Goal: Task Accomplishment & Management: Manage account settings

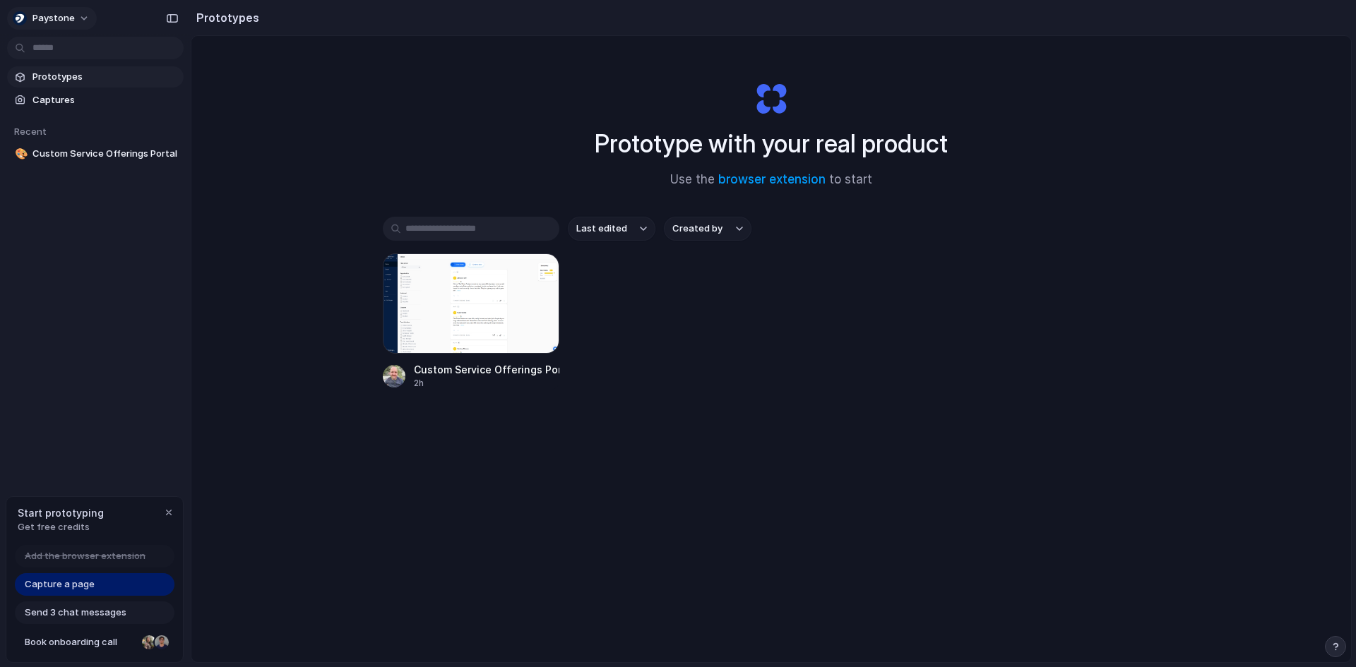
click at [74, 20] on button "Paystone" at bounding box center [52, 18] width 90 height 23
click at [71, 64] on li "Invite members" at bounding box center [68, 72] width 117 height 23
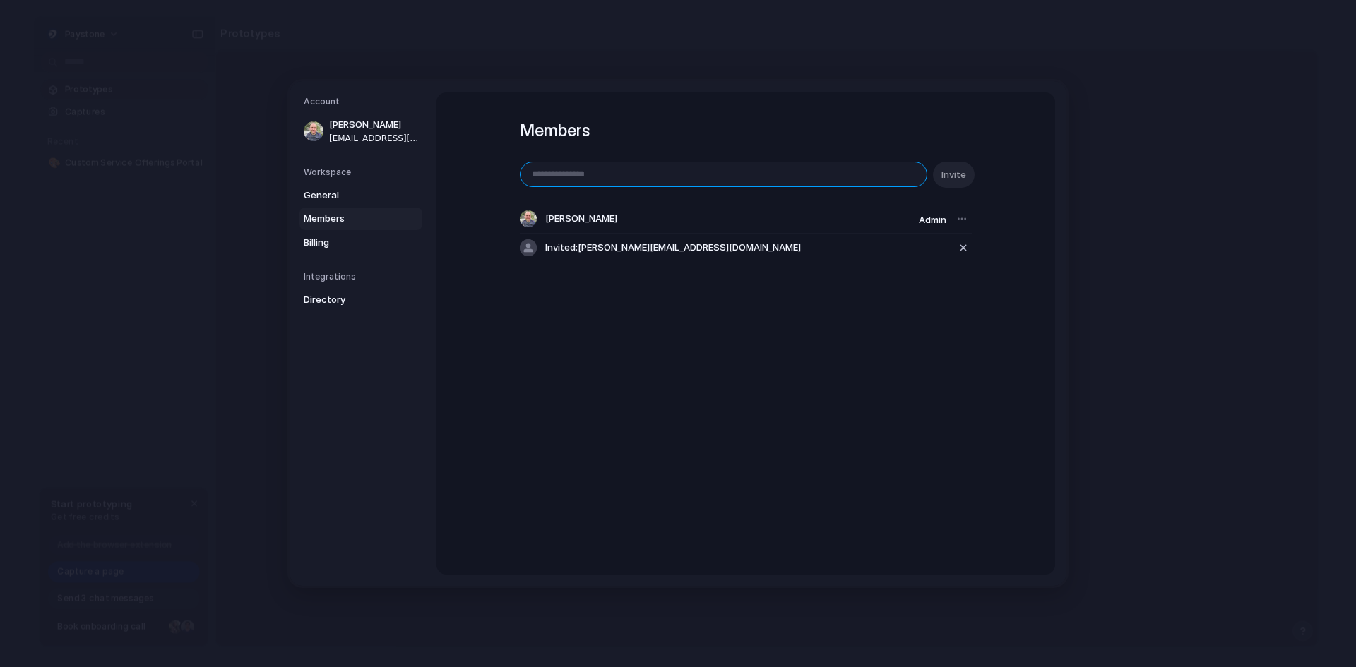
click at [542, 165] on input "email" at bounding box center [723, 174] width 406 height 24
paste input "**********"
type input "**********"
click at [952, 181] on span "Invite" at bounding box center [953, 175] width 25 height 14
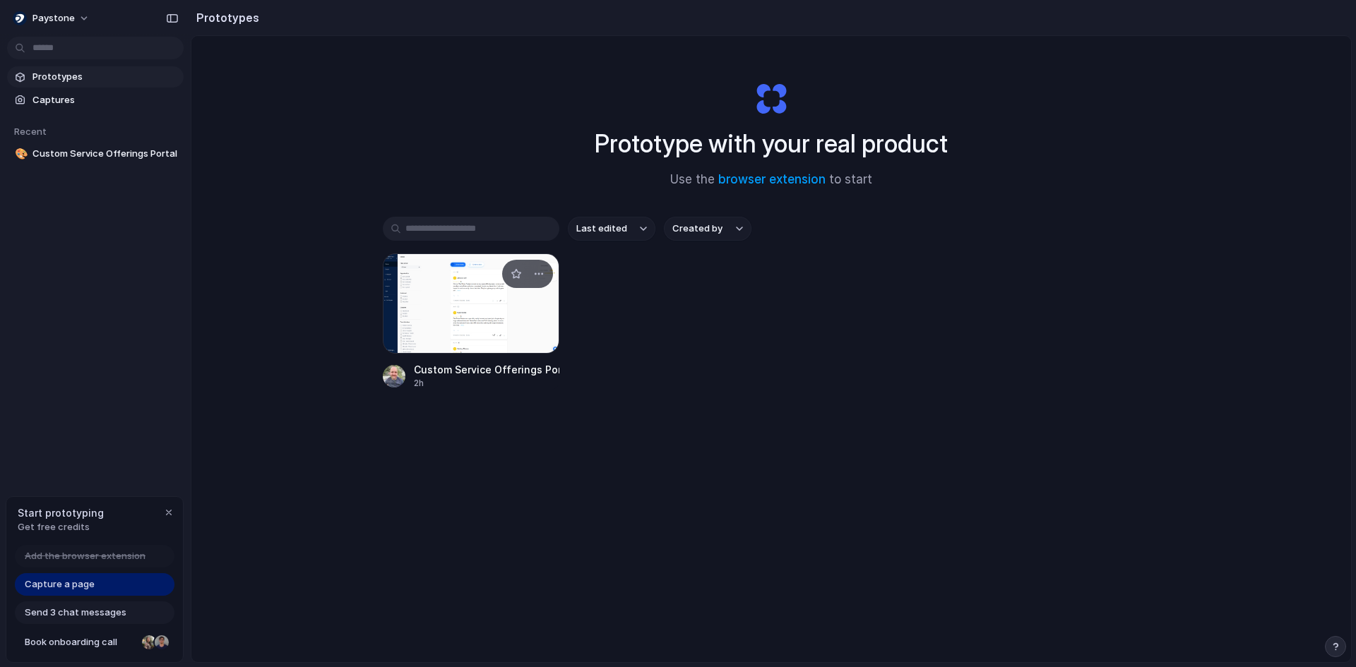
click at [448, 267] on div at bounding box center [471, 304] width 177 height 100
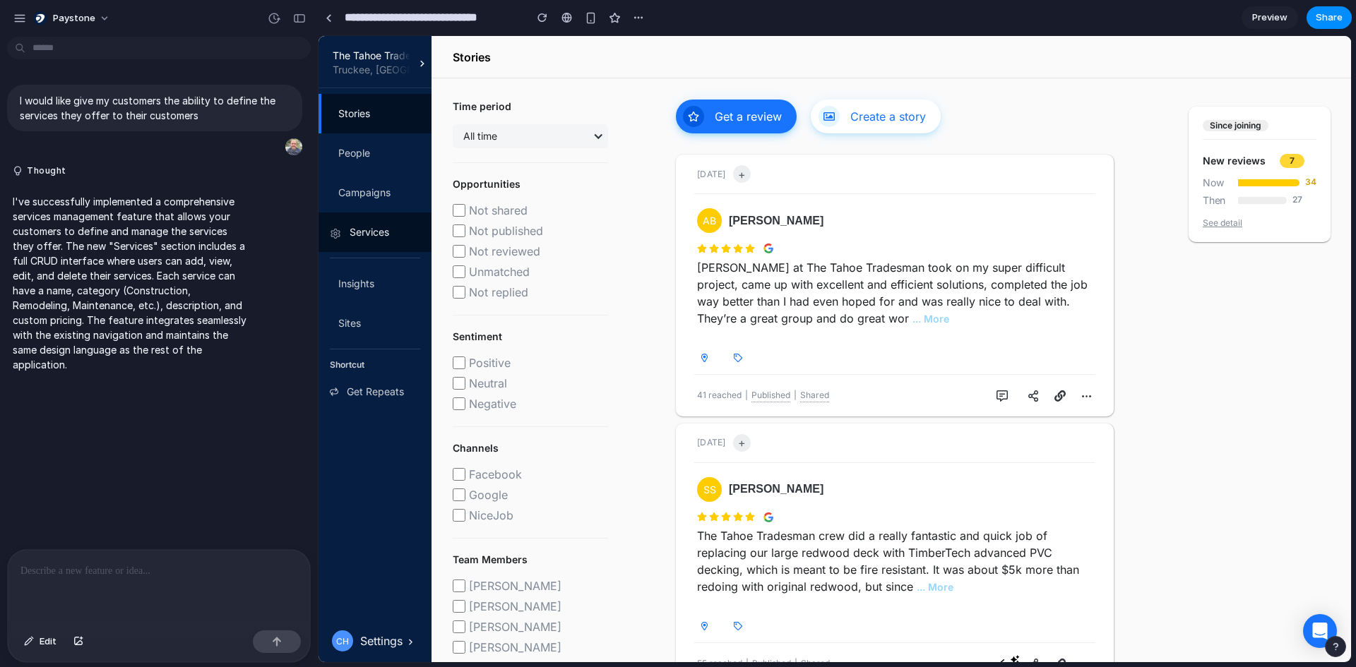
click at [373, 242] on link "Services" at bounding box center [375, 233] width 113 height 40
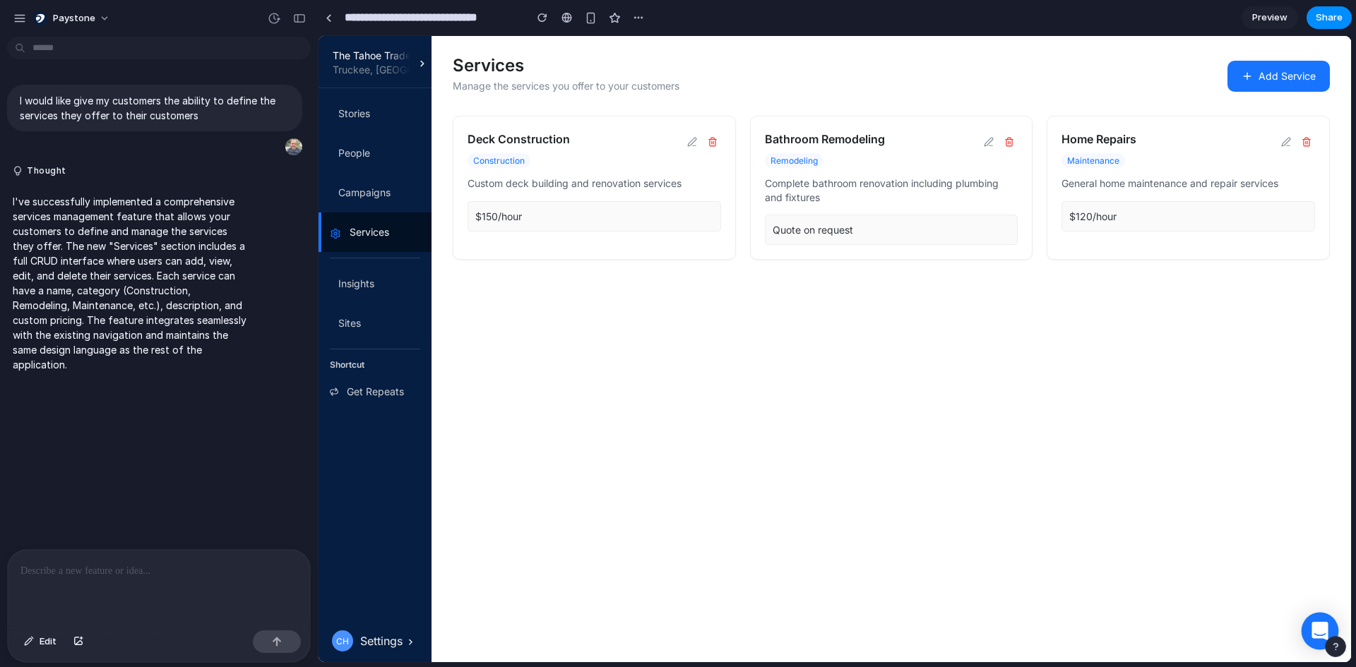
click at [1318, 631] on icon at bounding box center [1319, 631] width 16 height 18
click at [401, 638] on div "Settings" at bounding box center [381, 641] width 42 height 17
click at [376, 296] on link "Insights" at bounding box center [375, 284] width 113 height 40
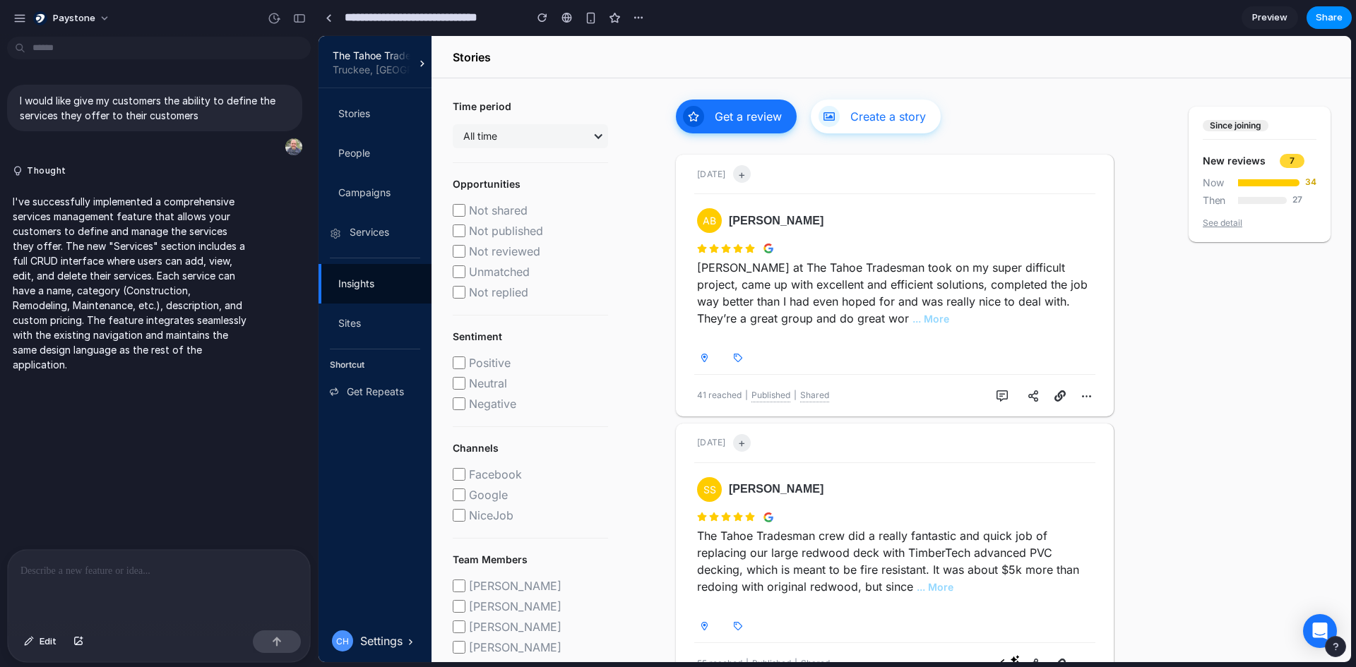
click at [371, 252] on div "Stories People Campaigns Services Insights Sites Shortcut Get Repeats" at bounding box center [375, 346] width 113 height 504
click at [373, 249] on link "Services" at bounding box center [375, 233] width 113 height 40
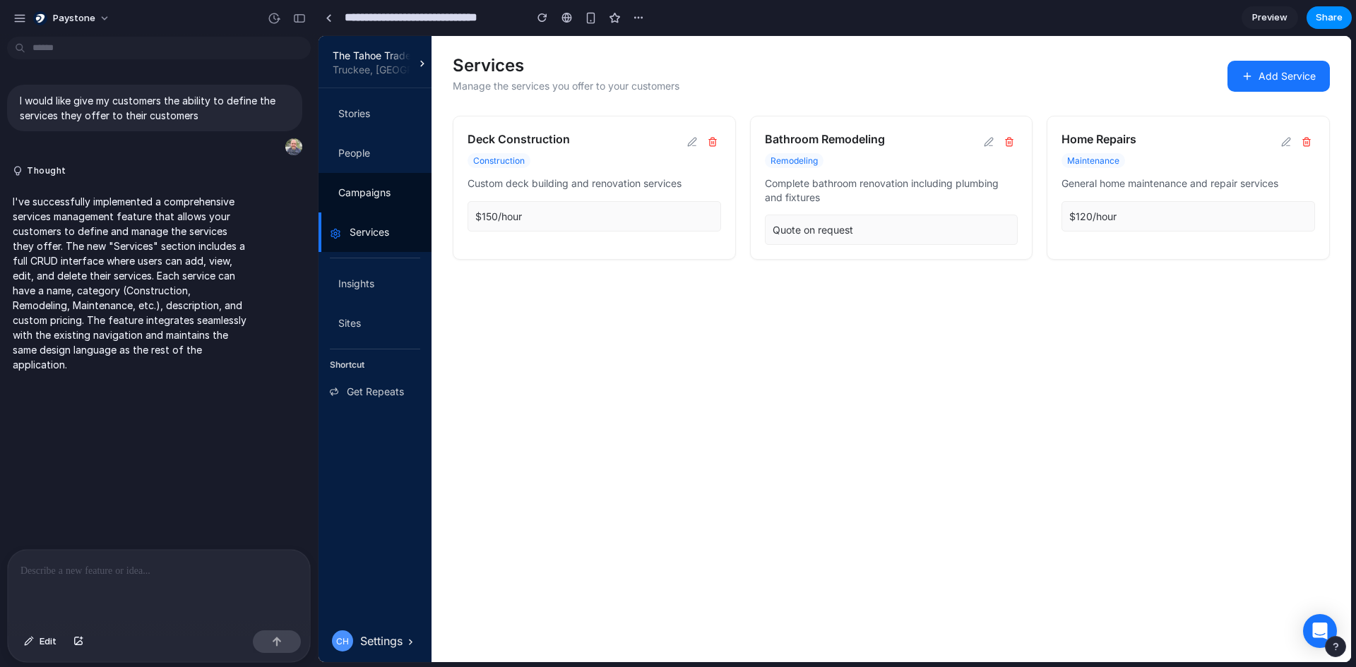
click at [373, 204] on link "Campaigns" at bounding box center [375, 193] width 113 height 40
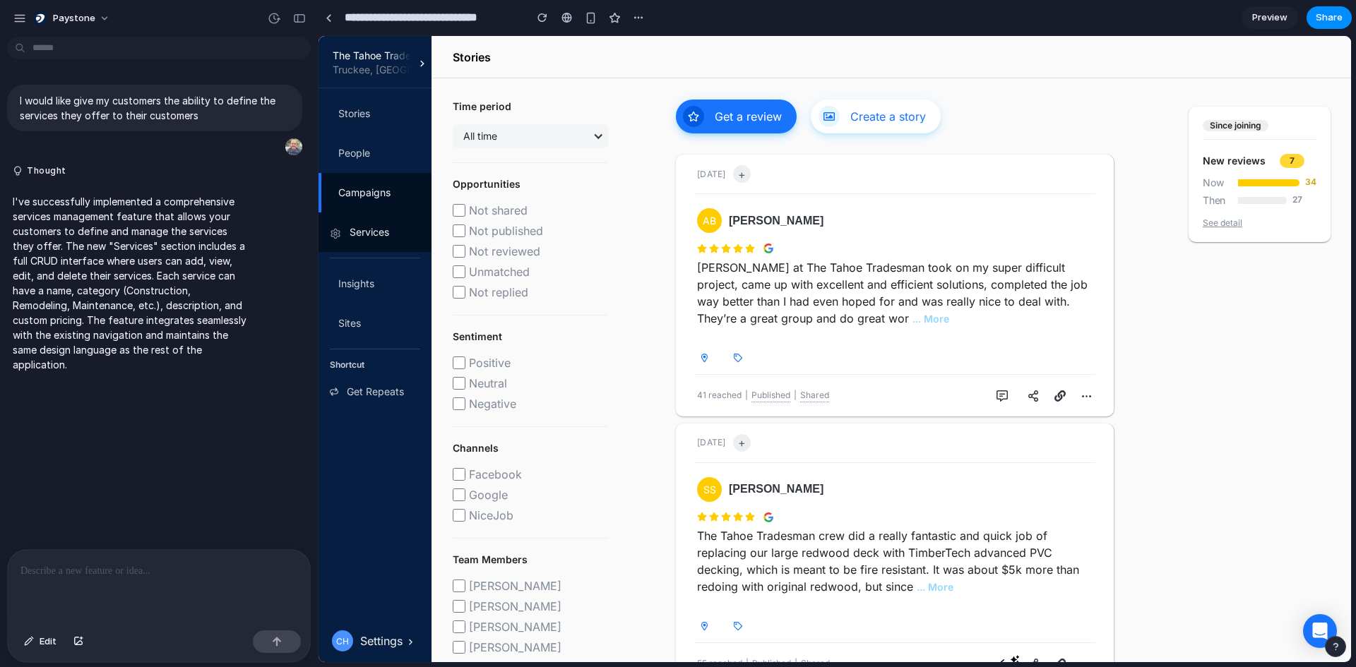
click at [366, 244] on link "Services" at bounding box center [375, 233] width 113 height 40
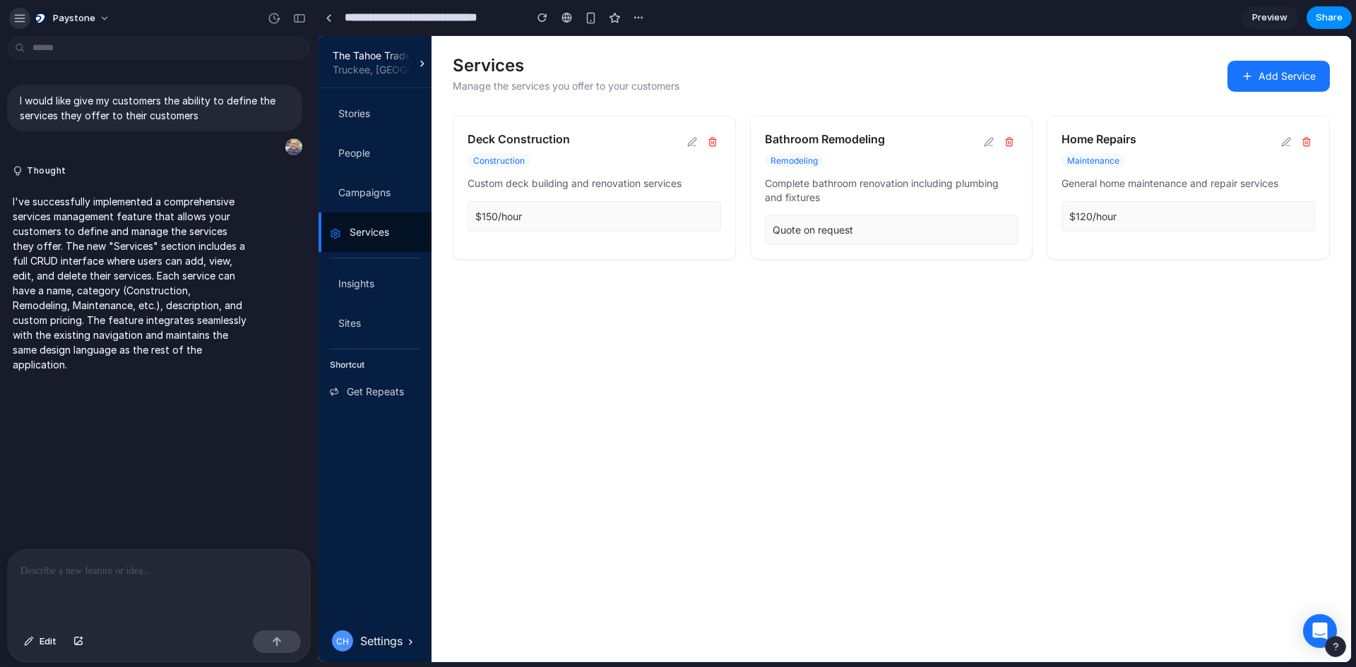
click at [11, 21] on button "button" at bounding box center [19, 18] width 21 height 21
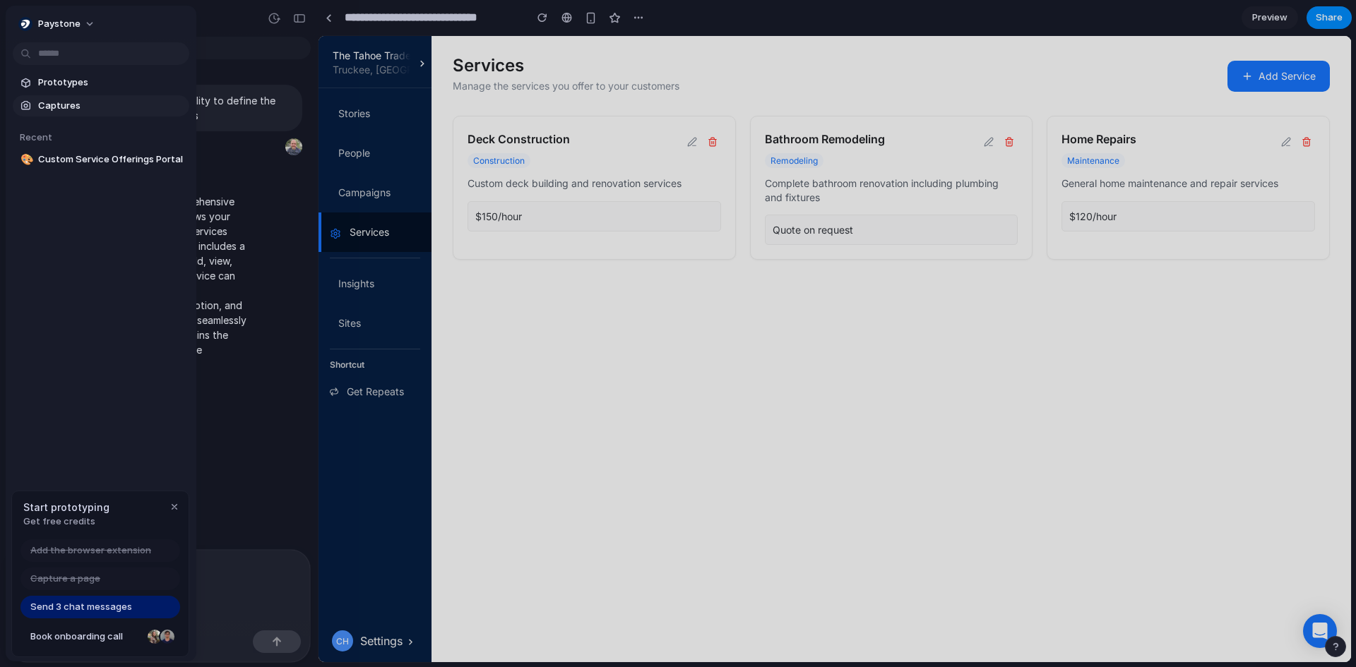
click at [58, 101] on span "Captures" at bounding box center [110, 106] width 145 height 14
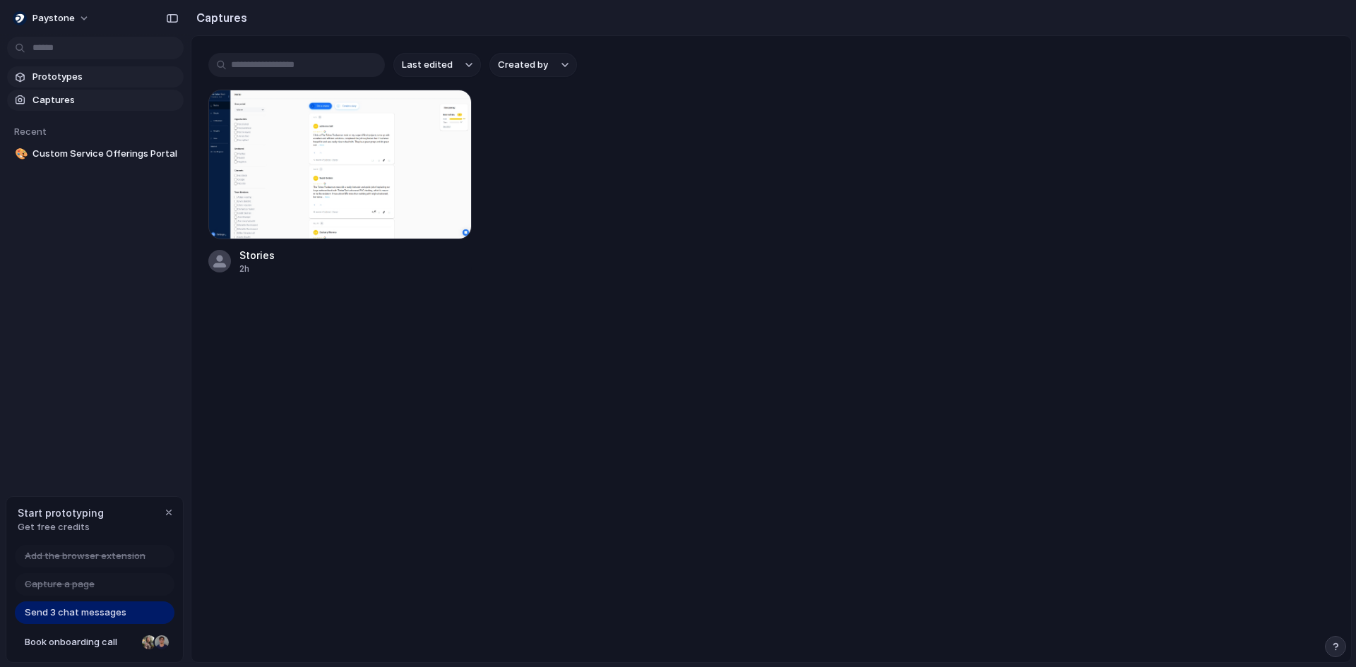
click at [37, 77] on span "Prototypes" at bounding box center [104, 77] width 145 height 14
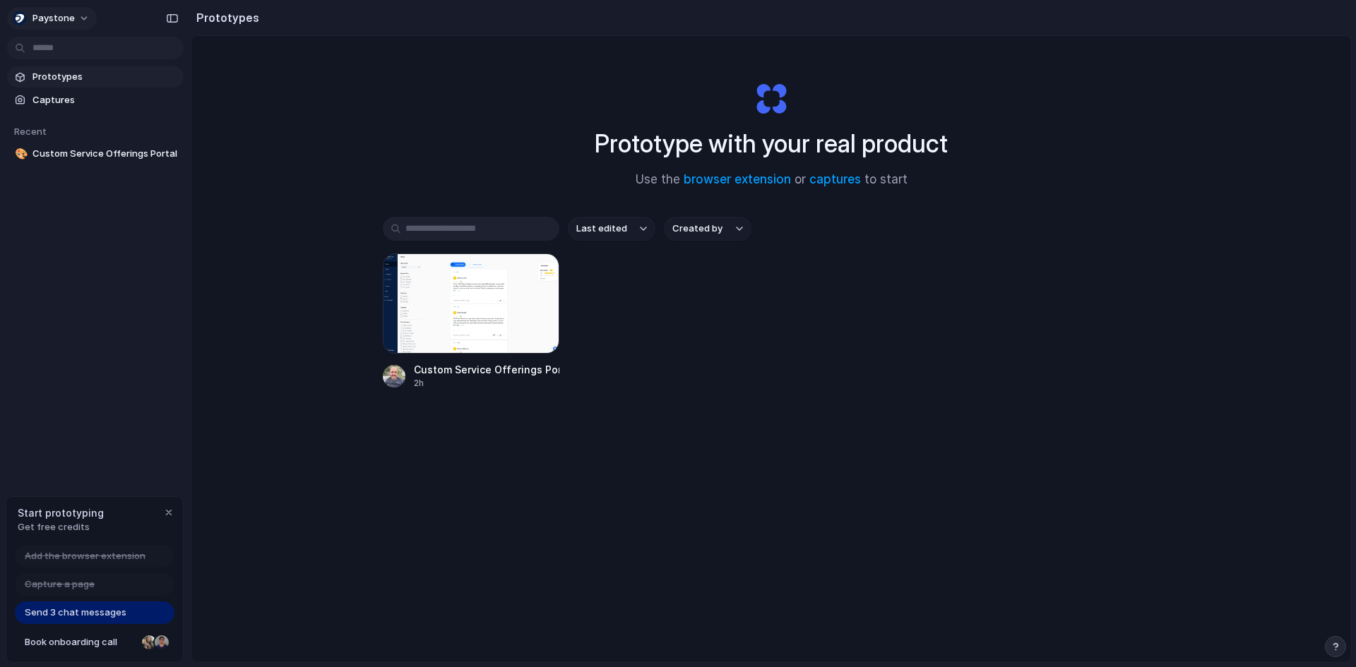
click at [20, 19] on div "button" at bounding box center [20, 18] width 14 height 14
